Goal: Information Seeking & Learning: Learn about a topic

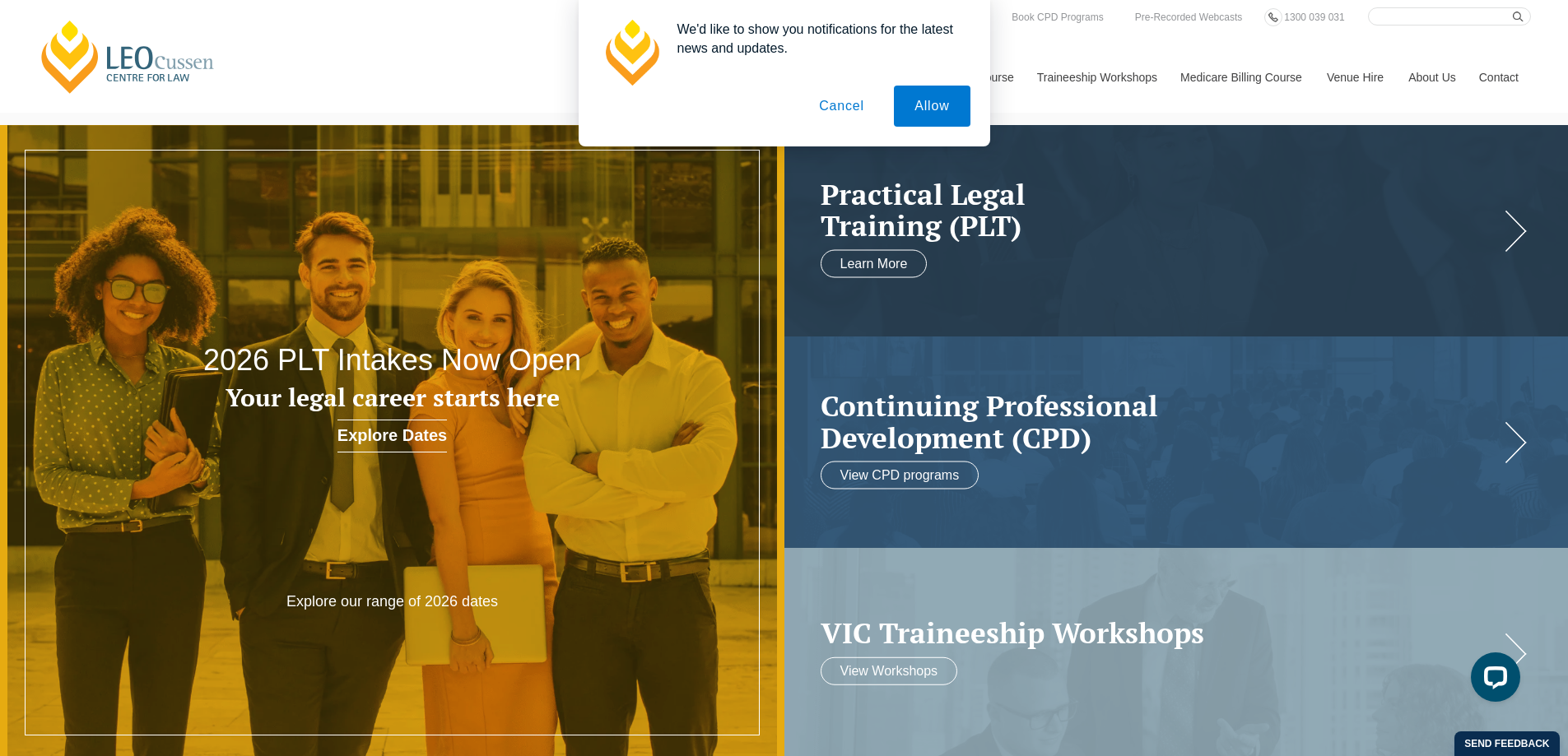
click at [855, 100] on button "Cancel" at bounding box center [841, 106] width 87 height 41
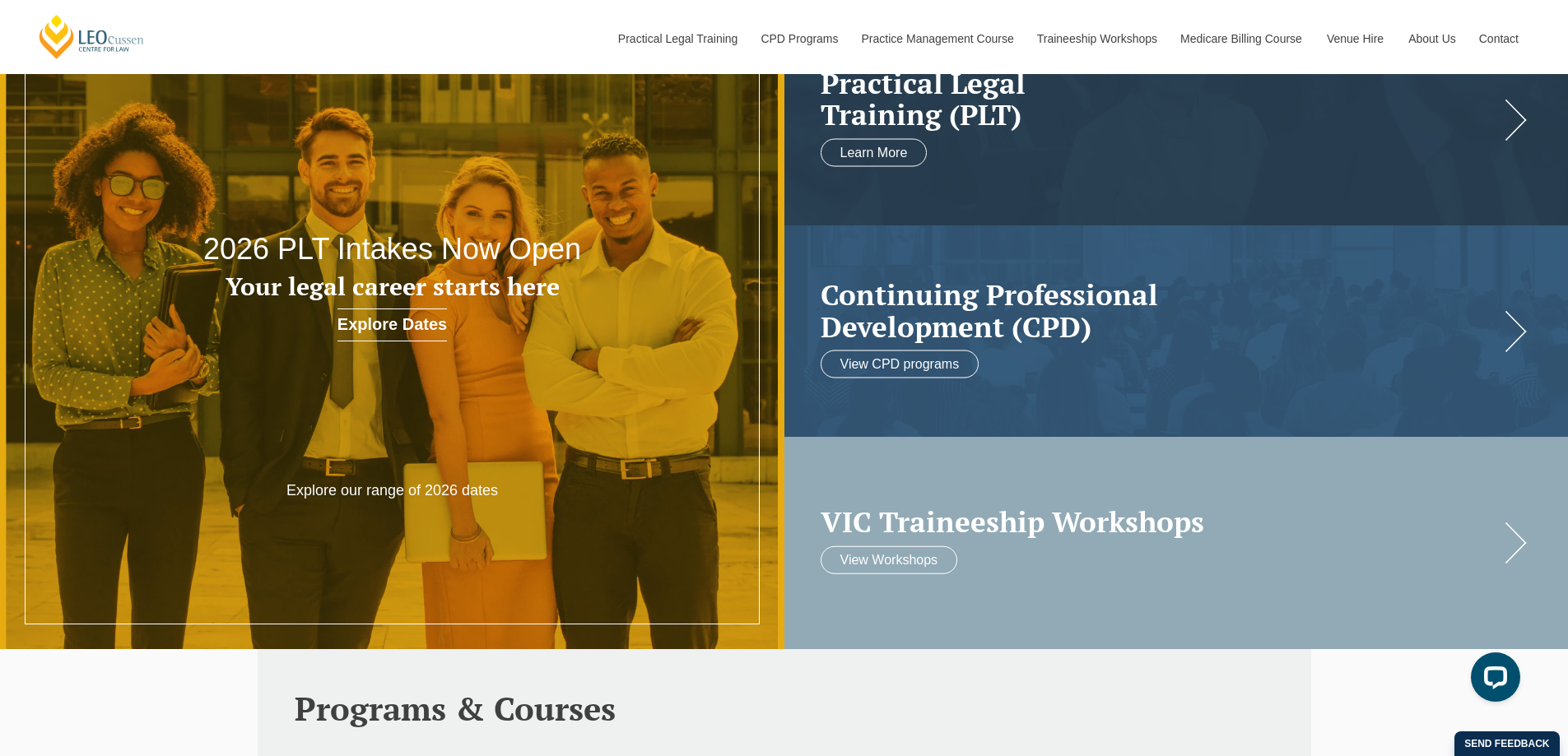
scroll to position [247, 0]
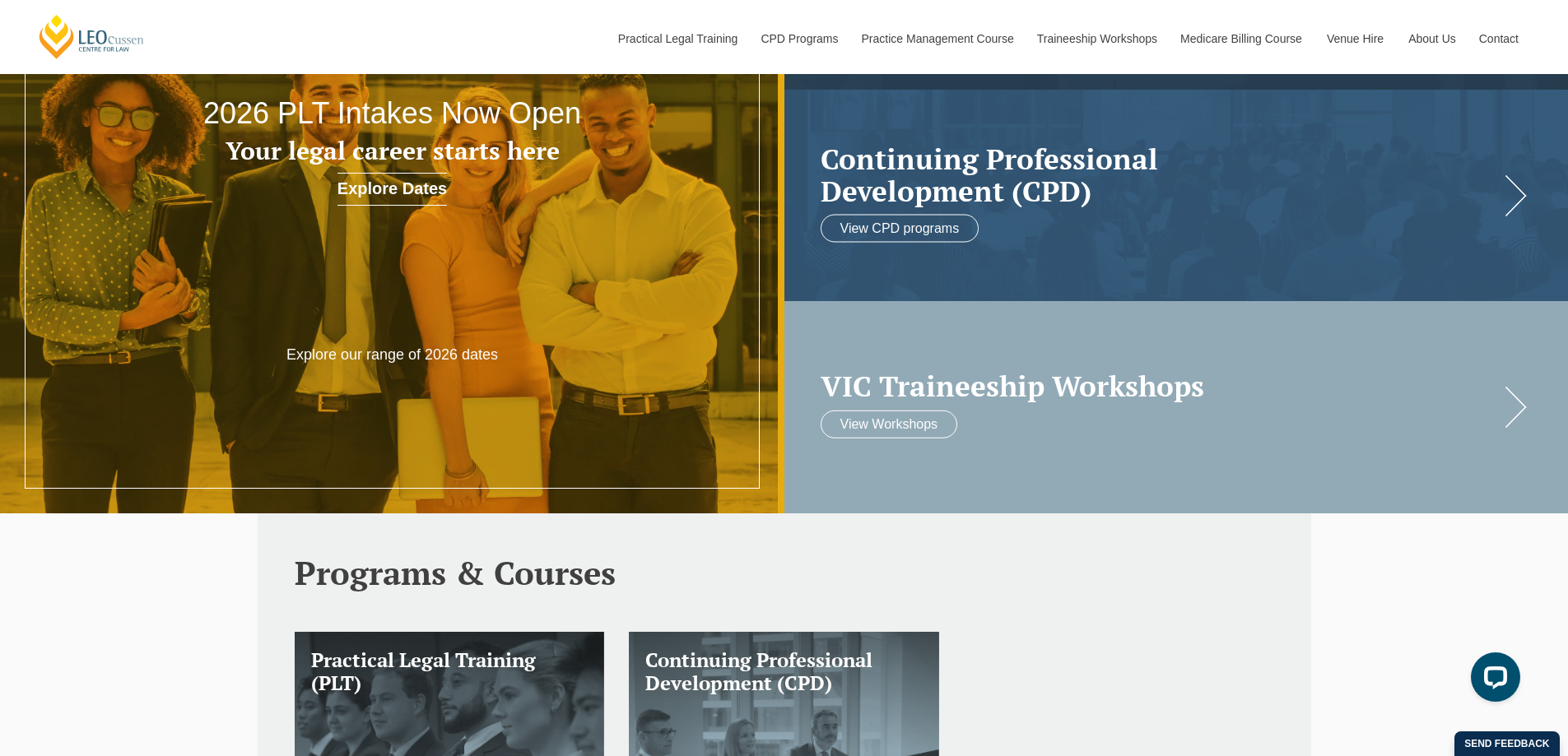
click at [986, 382] on h2 "VIC Traineeship Workshops" at bounding box center [1160, 386] width 679 height 32
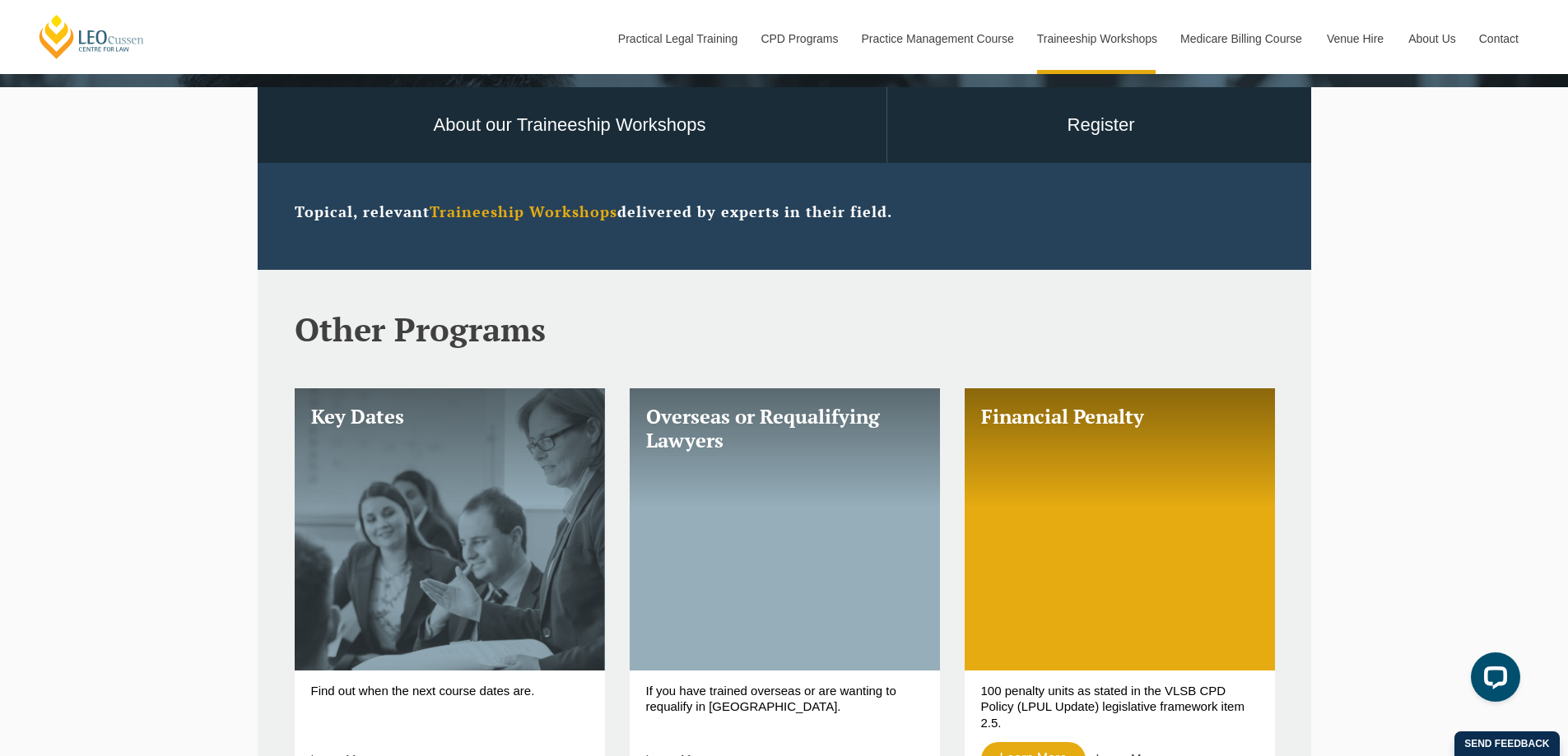
scroll to position [658, 0]
